Goal: Check status: Verify the current state of an ongoing process or item

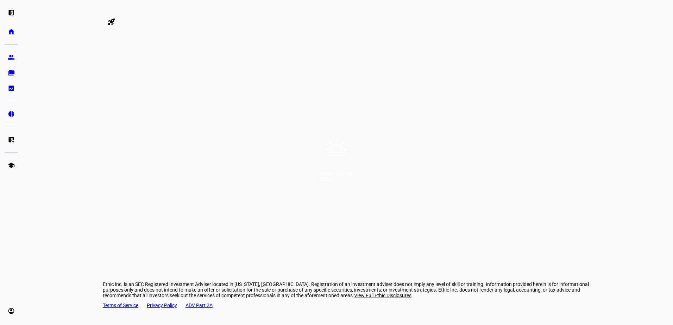
click at [365, 131] on div "Good morning, [PERSON_NAME]" at bounding box center [336, 162] width 673 height 325
click at [361, 156] on div "Good morning, [PERSON_NAME]" at bounding box center [336, 162] width 673 height 325
click at [362, 149] on div "Good morning, [PERSON_NAME]" at bounding box center [336, 162] width 673 height 325
click at [363, 148] on div "Good morning, [PERSON_NAME]" at bounding box center [336, 162] width 673 height 325
click at [353, 176] on div "Good morning," at bounding box center [336, 174] width 32 height 6
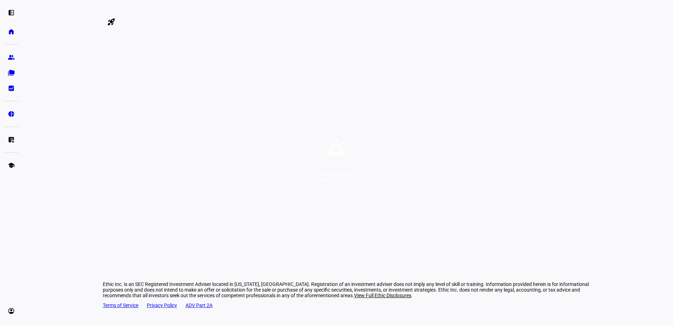
click at [358, 198] on div "Good morning, [PERSON_NAME]" at bounding box center [336, 162] width 673 height 325
click at [366, 152] on div "Good morning, [PERSON_NAME]" at bounding box center [336, 162] width 673 height 325
click at [400, 184] on div "Good morning, [PERSON_NAME]" at bounding box center [336, 162] width 673 height 325
click at [462, 191] on div "Good morning, [PERSON_NAME]" at bounding box center [336, 162] width 673 height 325
click at [396, 150] on div "Good morning, [PERSON_NAME]" at bounding box center [336, 162] width 673 height 325
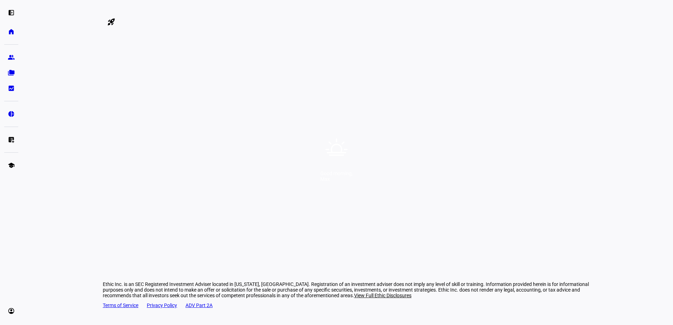
click at [402, 191] on div "Good morning, [PERSON_NAME]" at bounding box center [336, 162] width 673 height 325
click at [392, 149] on div "Good morning, [PERSON_NAME]" at bounding box center [336, 162] width 673 height 325
click at [388, 190] on div "Good morning, [PERSON_NAME]" at bounding box center [336, 162] width 673 height 325
click at [383, 155] on div "Good morning, [PERSON_NAME]" at bounding box center [336, 162] width 673 height 325
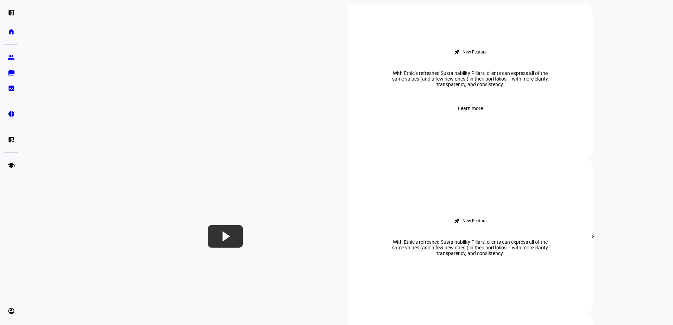
scroll to position [259, 0]
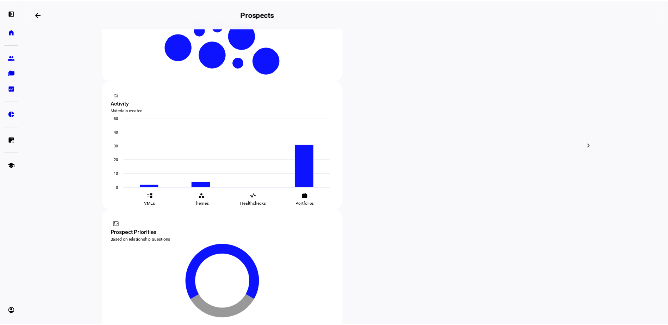
scroll to position [39, 0]
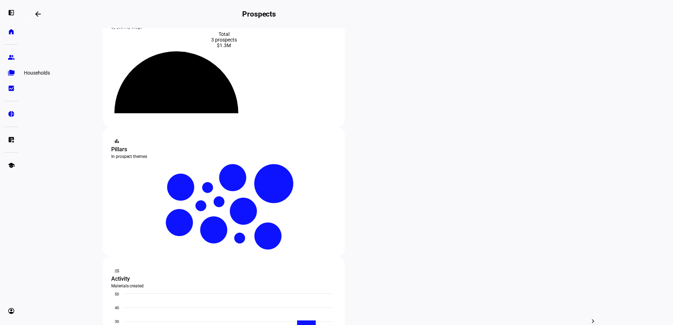
click at [11, 74] on eth-mat-symbol "folder_copy" at bounding box center [11, 72] width 7 height 7
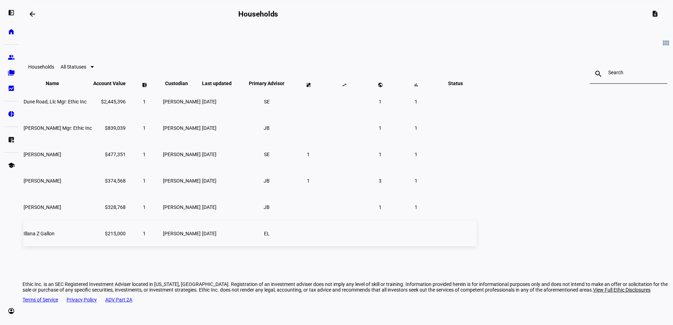
click at [162, 246] on td "1" at bounding box center [144, 234] width 35 height 26
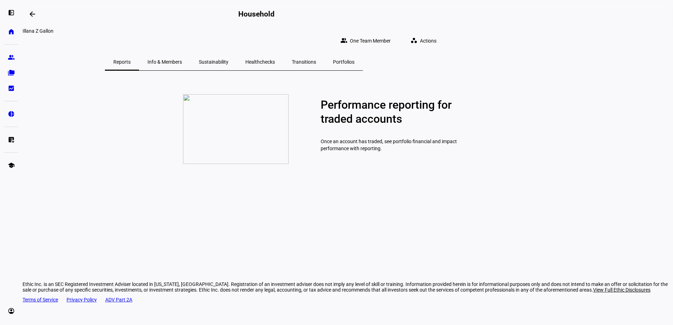
click at [182, 54] on span "Info & Members" at bounding box center [165, 62] width 35 height 17
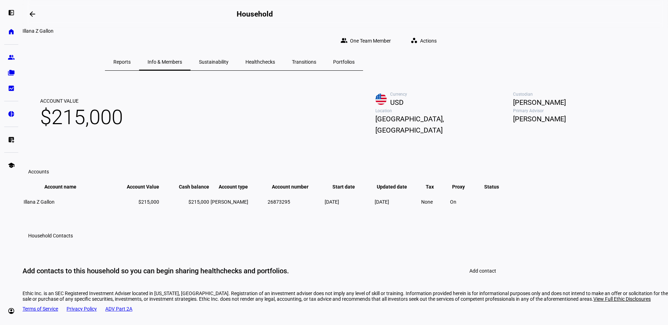
click at [229, 60] on span "Sustainability" at bounding box center [214, 62] width 30 height 5
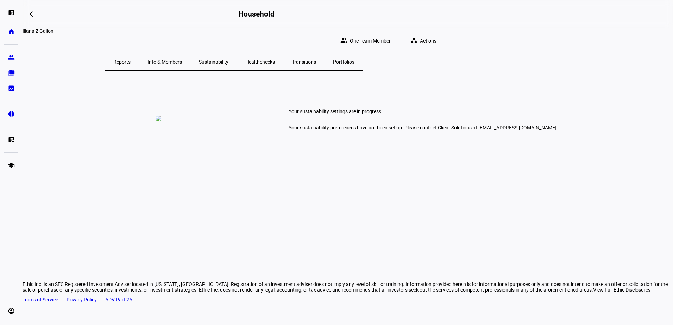
click at [182, 60] on span "Info & Members" at bounding box center [165, 62] width 35 height 5
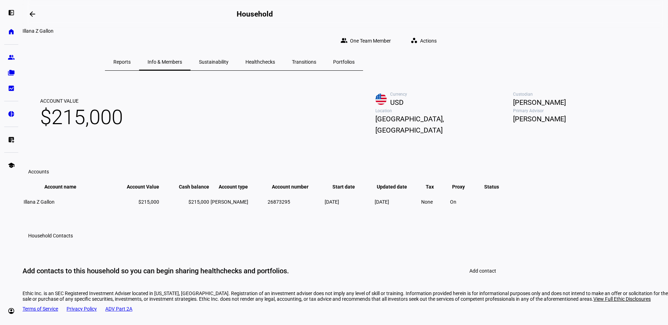
click at [275, 60] on span "Healthchecks" at bounding box center [260, 62] width 30 height 5
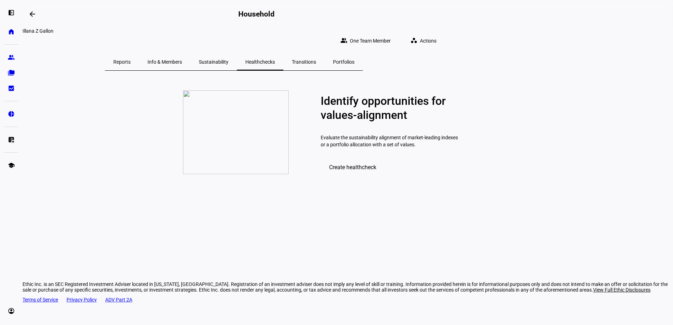
click at [229, 60] on span "Sustainability" at bounding box center [214, 62] width 30 height 5
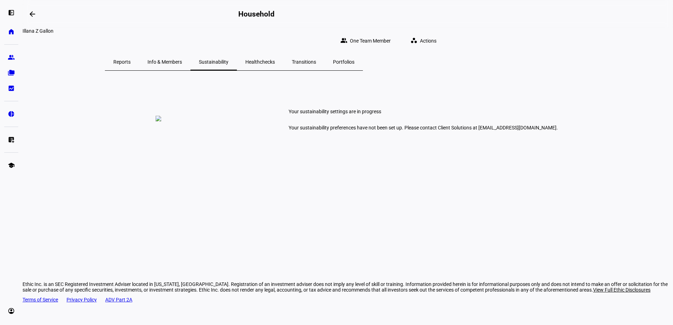
click at [316, 60] on span "Transitions" at bounding box center [304, 62] width 24 height 5
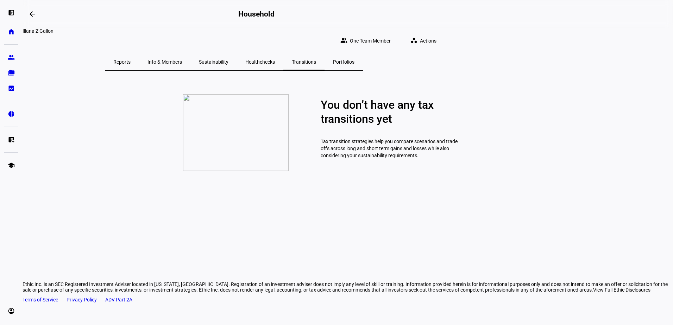
click at [355, 60] on span "Portfolios" at bounding box center [343, 62] width 21 height 5
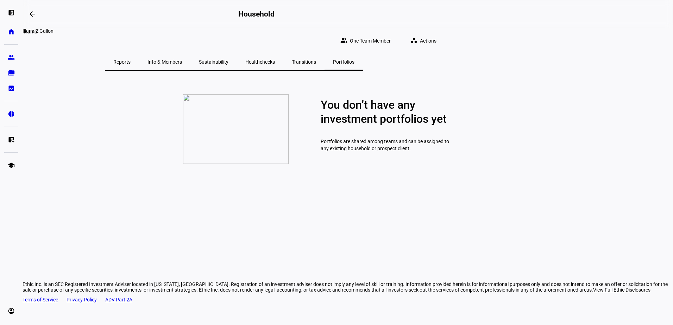
click at [11, 33] on eth-mat-symbol "home" at bounding box center [11, 31] width 7 height 7
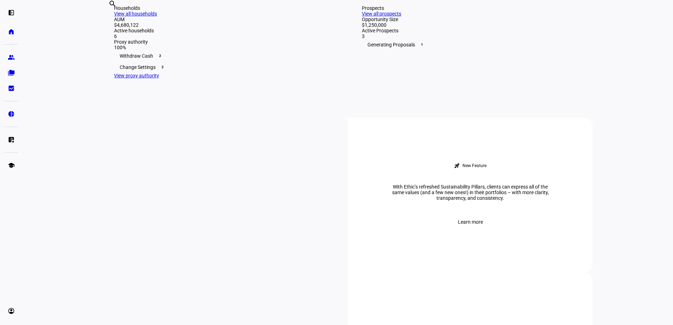
scroll to position [176, 0]
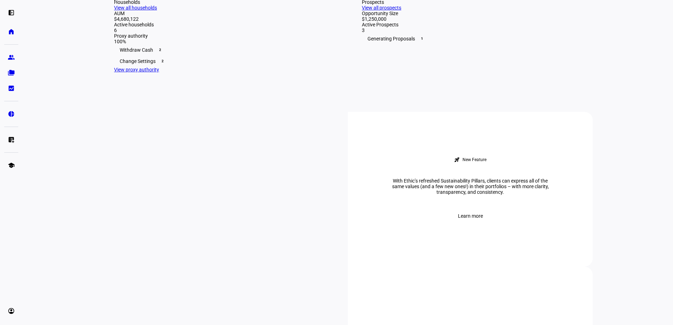
click at [396, 44] on div "Generating Proposals 1" at bounding box center [472, 38] width 220 height 11
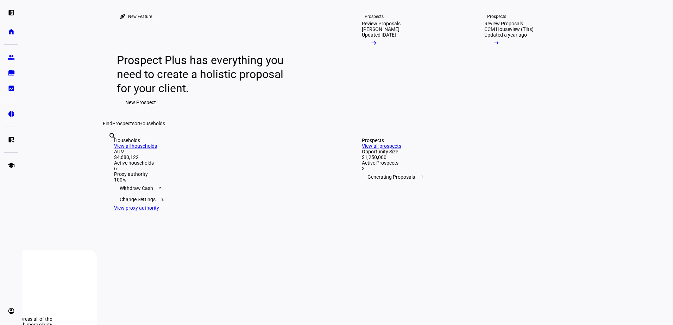
scroll to position [0, 0]
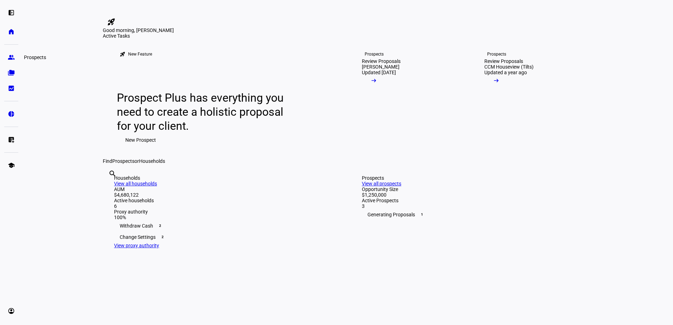
click at [12, 57] on eth-mat-symbol "group" at bounding box center [11, 57] width 7 height 7
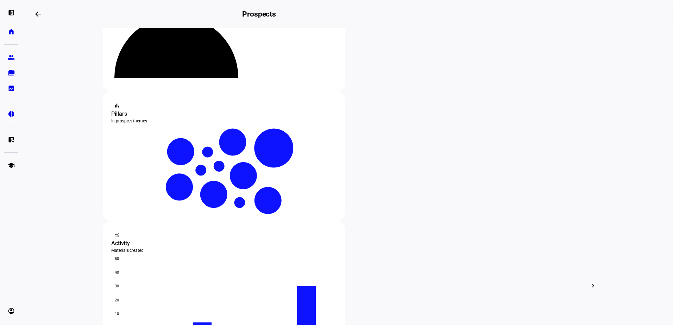
scroll to position [106, 0]
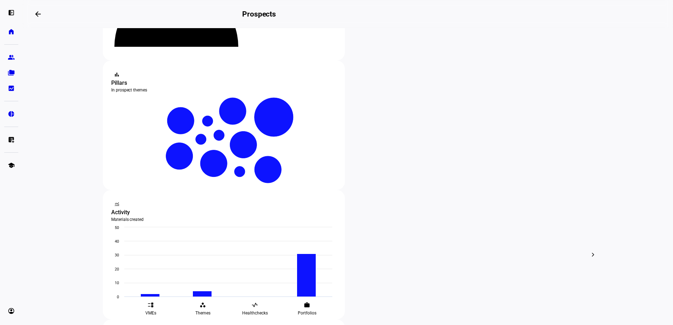
click at [327, 93] on div at bounding box center [336, 162] width 673 height 325
